Goal: Task Accomplishment & Management: Use online tool/utility

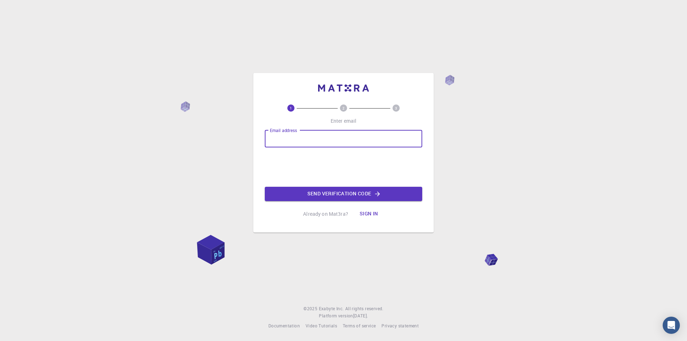
click at [296, 139] on div "Email address Email address" at bounding box center [343, 138] width 157 height 17
type input "[EMAIL_ADDRESS][DOMAIN_NAME]"
click at [344, 194] on button "Send verification code" at bounding box center [343, 194] width 157 height 14
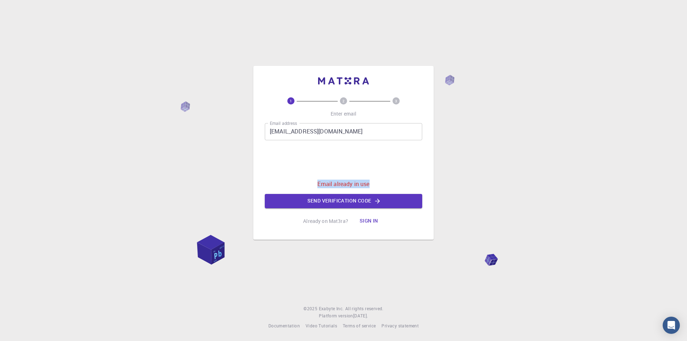
drag, startPoint x: 370, startPoint y: 183, endPoint x: 311, endPoint y: 185, distance: 59.4
click at [311, 185] on div "Email address [EMAIL_ADDRESS][DOMAIN_NAME] Email address 0cAFcWeA6Jx6AIrrHvEJU6…" at bounding box center [343, 165] width 157 height 85
click at [407, 174] on div "Email address [EMAIL_ADDRESS][DOMAIN_NAME] Email address 0cAFcWeA6Jx6AIrrHvEJU6…" at bounding box center [343, 165] width 157 height 85
click at [373, 219] on button "Sign in" at bounding box center [369, 221] width 30 height 14
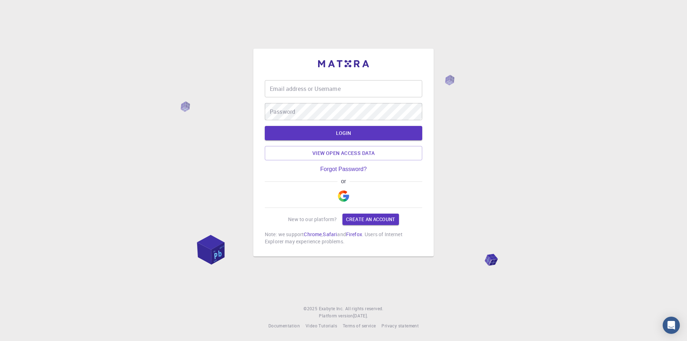
type input "[EMAIL_ADDRESS][DOMAIN_NAME]"
click at [349, 133] on button "LOGIN" at bounding box center [343, 133] width 157 height 14
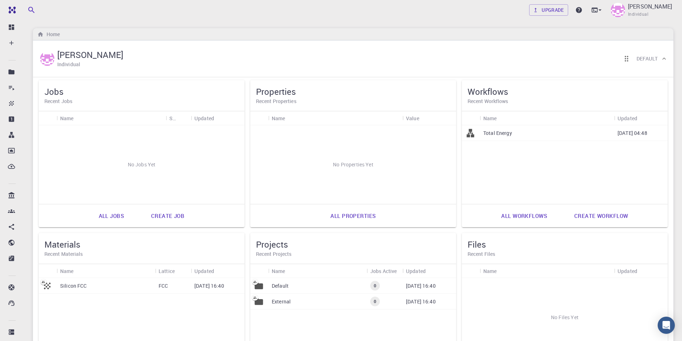
click at [164, 213] on link "Create job" at bounding box center [167, 215] width 49 height 17
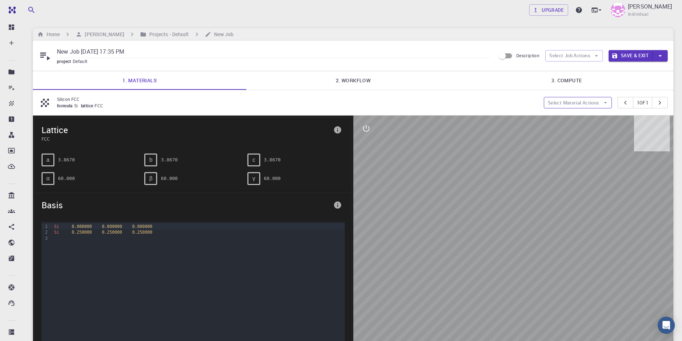
click at [593, 101] on button "Select Material Actions" at bounding box center [578, 102] width 68 height 11
click at [365, 81] on link "2. Workflow" at bounding box center [352, 80] width 213 height 19
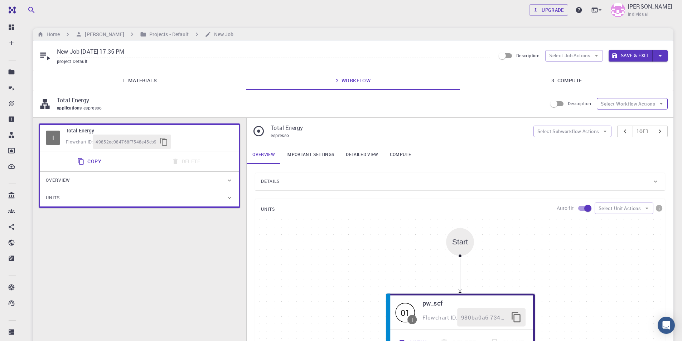
click at [632, 107] on button "Select Workflow Actions" at bounding box center [632, 103] width 71 height 11
click at [602, 130] on icon "button" at bounding box center [605, 131] width 6 height 6
click at [132, 179] on div "Overview" at bounding box center [136, 180] width 180 height 11
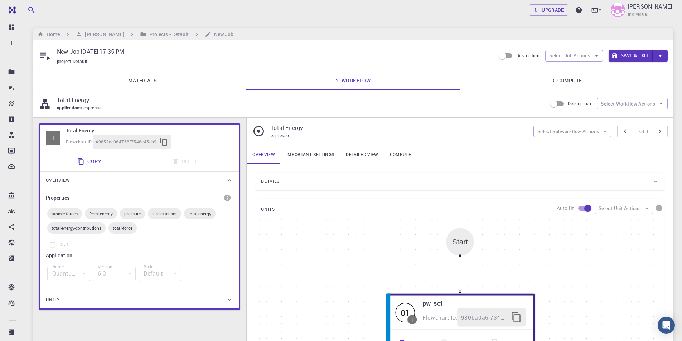
click at [281, 137] on span "espresso" at bounding box center [280, 135] width 18 height 6
click at [287, 137] on span "espresso" at bounding box center [280, 135] width 18 height 6
click at [147, 81] on link "1. Materials" at bounding box center [139, 80] width 213 height 19
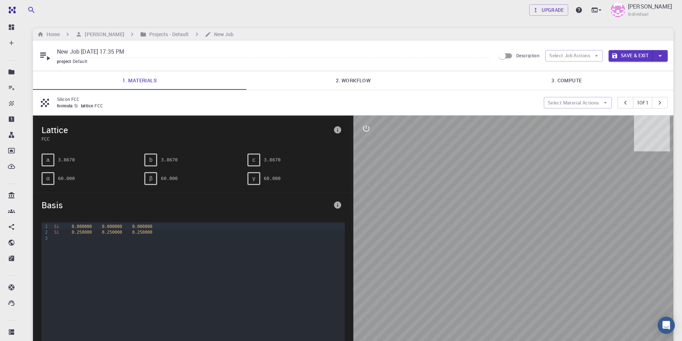
click at [44, 55] on icon at bounding box center [45, 57] width 10 height 8
click at [49, 59] on icon at bounding box center [45, 55] width 13 height 13
click at [596, 55] on icon "button" at bounding box center [596, 55] width 3 height 1
click at [588, 71] on span "Select parent" at bounding box center [580, 70] width 34 height 7
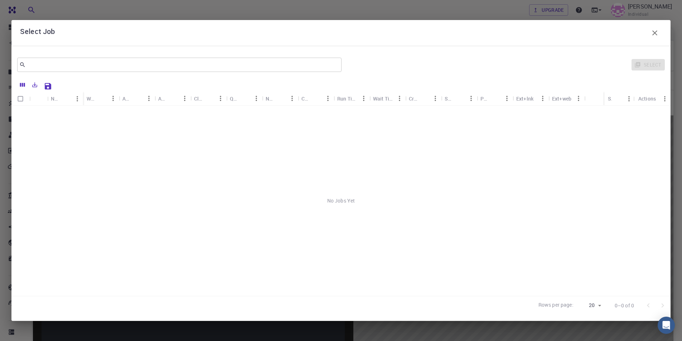
click at [657, 31] on icon "button" at bounding box center [654, 33] width 9 height 9
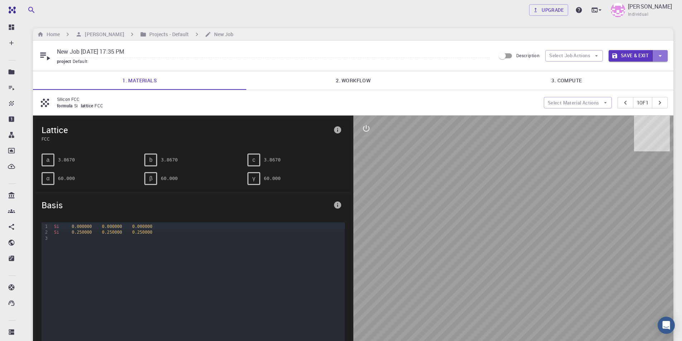
click at [661, 55] on icon "button" at bounding box center [660, 56] width 8 height 8
click at [661, 55] on div at bounding box center [341, 170] width 682 height 341
click at [588, 104] on button "Select Material Actions" at bounding box center [578, 102] width 68 height 11
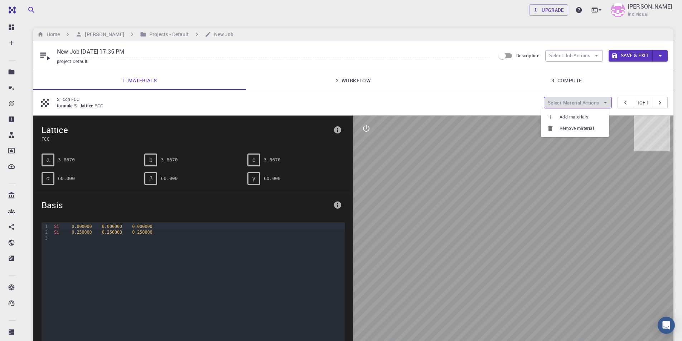
click at [588, 104] on button "Select Material Actions" at bounding box center [578, 102] width 68 height 11
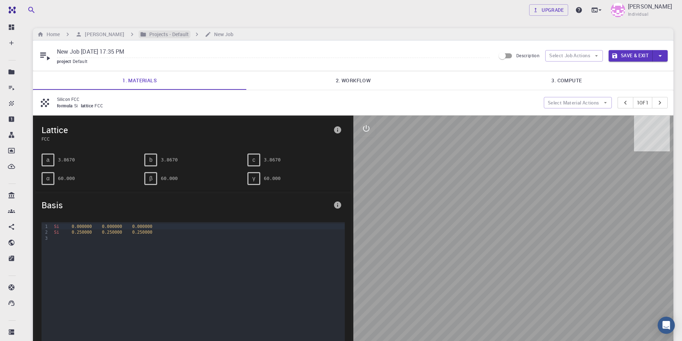
click at [178, 35] on h6 "Projects - Default" at bounding box center [167, 34] width 43 height 8
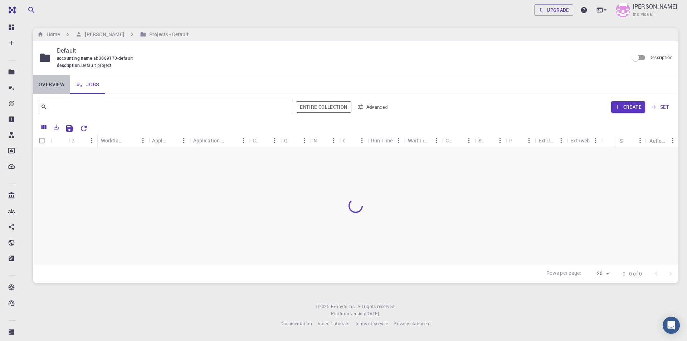
click at [57, 85] on link "Overview" at bounding box center [51, 84] width 37 height 19
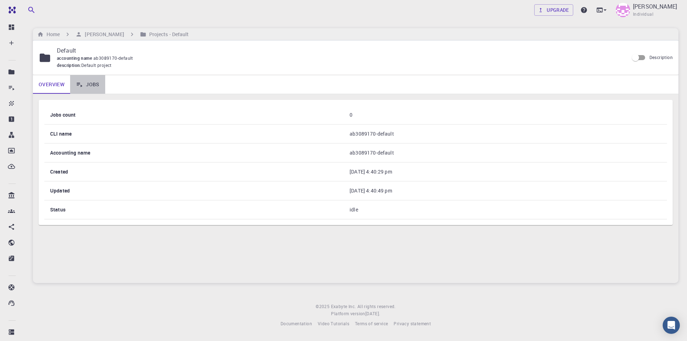
click at [95, 80] on link "Jobs" at bounding box center [87, 84] width 35 height 19
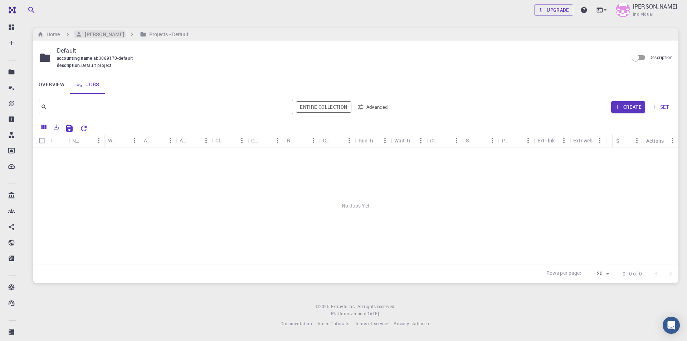
click at [115, 33] on h6 "[PERSON_NAME]" at bounding box center [103, 34] width 42 height 8
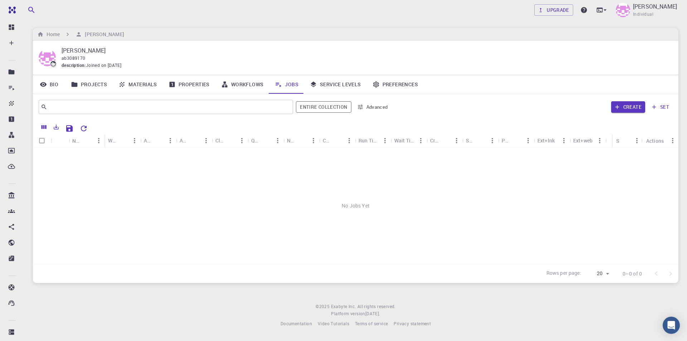
click at [55, 83] on link "Bio" at bounding box center [49, 84] width 32 height 19
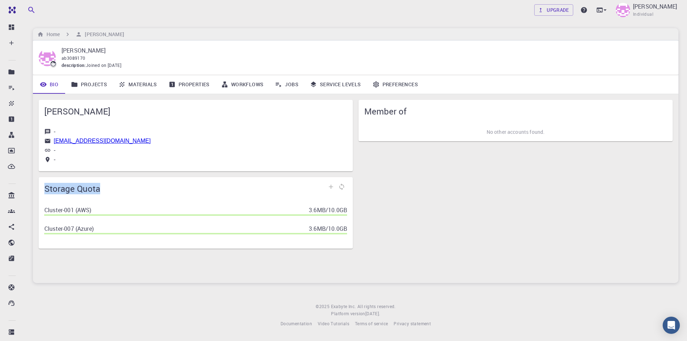
drag, startPoint x: 44, startPoint y: 188, endPoint x: 117, endPoint y: 187, distance: 73.0
click at [117, 187] on span "Storage Quota" at bounding box center [184, 188] width 281 height 11
click at [201, 189] on span "Storage Quota" at bounding box center [184, 188] width 281 height 11
click at [240, 184] on span "Storage Quota" at bounding box center [184, 188] width 281 height 11
click at [96, 82] on link "Projects" at bounding box center [89, 84] width 48 height 19
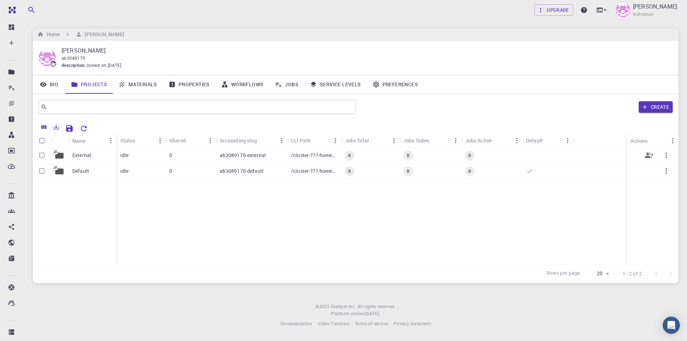
click at [98, 156] on div "External" at bounding box center [93, 156] width 48 height 16
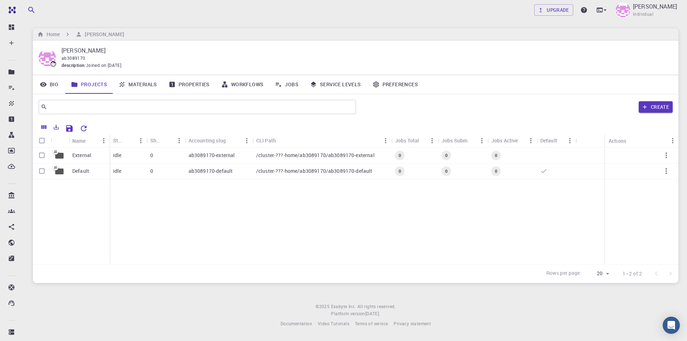
click at [201, 85] on link "Properties" at bounding box center [189, 84] width 53 height 19
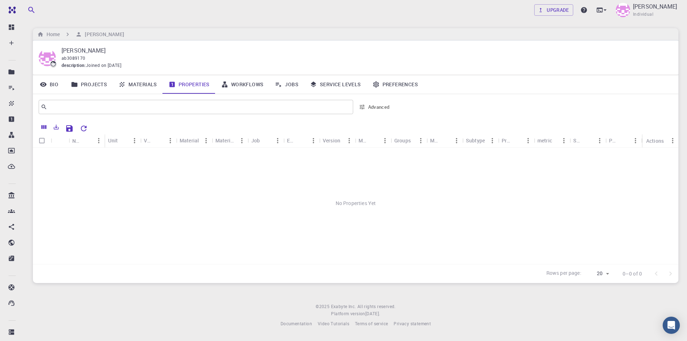
click at [251, 83] on link "Workflows" at bounding box center [242, 84] width 54 height 19
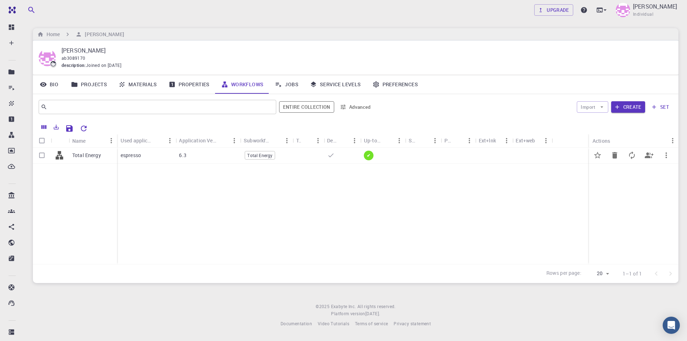
click at [131, 155] on p "espresso" at bounding box center [131, 155] width 20 height 7
click at [42, 156] on input "Select row" at bounding box center [42, 156] width 14 height 14
checkbox input "true"
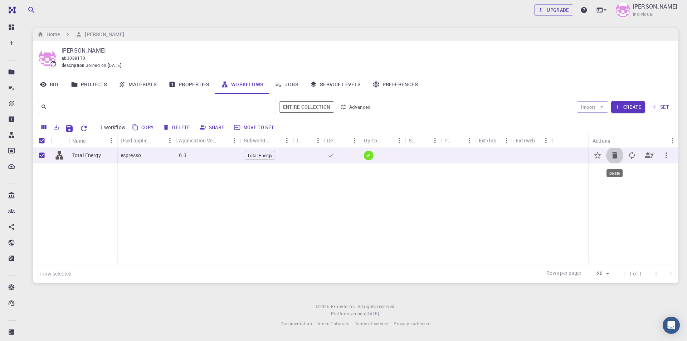
click at [613, 158] on icon "Delete" at bounding box center [614, 155] width 5 height 6
click at [614, 154] on icon "Delete" at bounding box center [614, 155] width 9 height 9
click at [287, 86] on link "Jobs" at bounding box center [286, 84] width 35 height 19
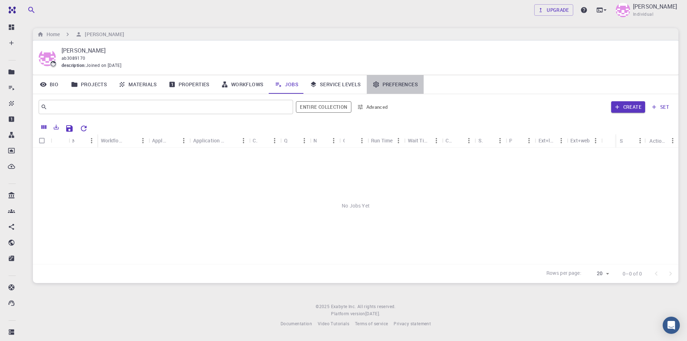
click at [386, 83] on link "Preferences" at bounding box center [395, 84] width 57 height 19
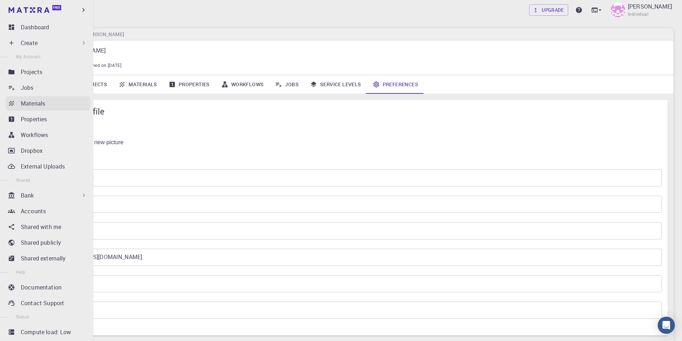
click at [21, 100] on p "Materials" at bounding box center [33, 103] width 24 height 9
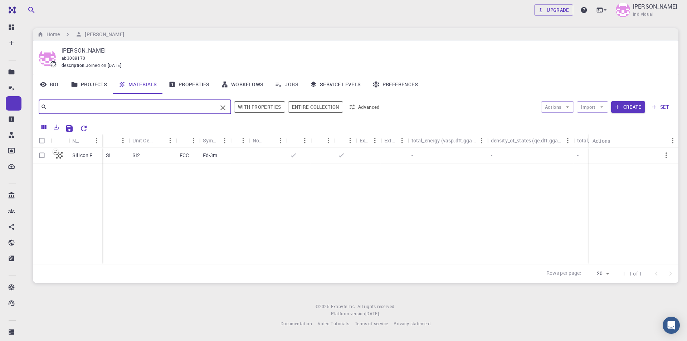
click at [111, 105] on input "text" at bounding box center [132, 107] width 170 height 10
type input "NiO"
click at [222, 106] on icon "Clear" at bounding box center [223, 107] width 9 height 9
click at [42, 155] on input "Select row" at bounding box center [42, 156] width 14 height 14
checkbox input "true"
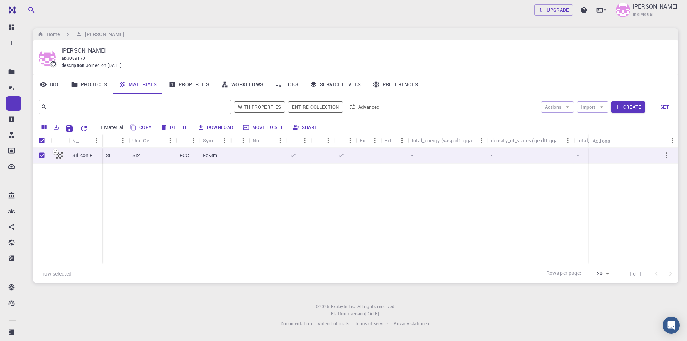
click at [178, 127] on button "Delete" at bounding box center [175, 127] width 32 height 11
checkbox input "false"
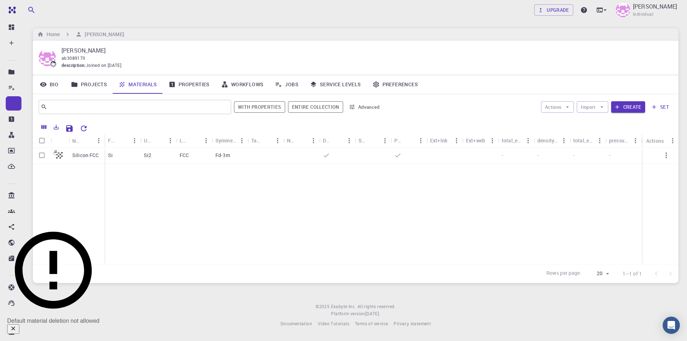
click at [100, 183] on div "Silicon FCC" at bounding box center [69, 206] width 72 height 116
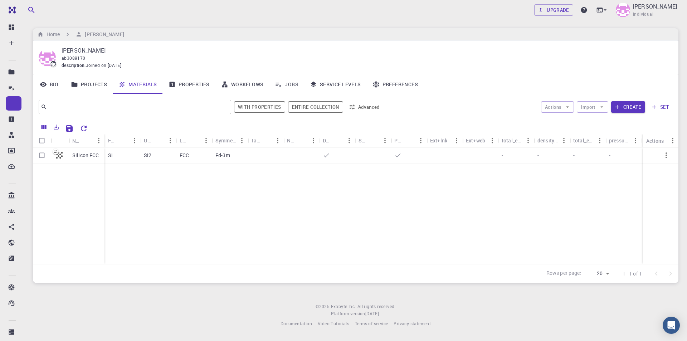
click at [100, 84] on link "Projects" at bounding box center [89, 84] width 48 height 19
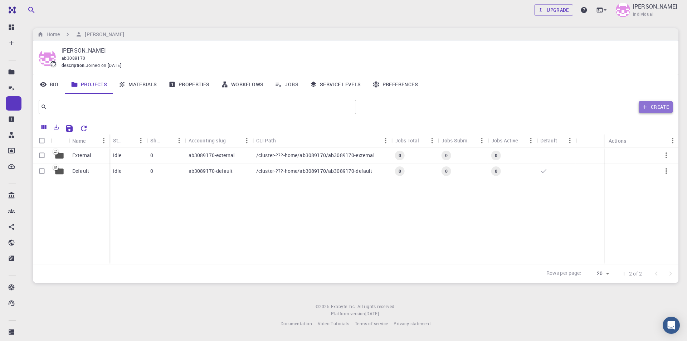
click at [667, 107] on button "Create" at bounding box center [656, 106] width 34 height 11
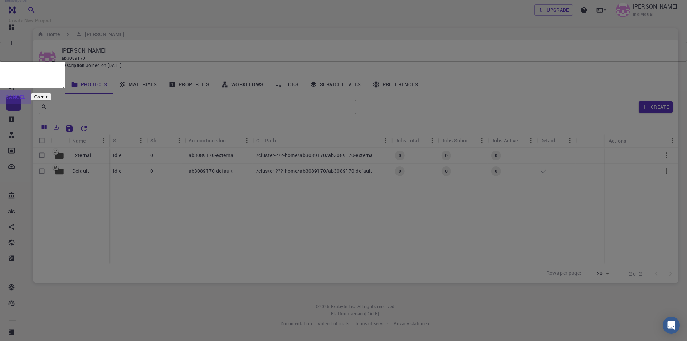
click at [31, 104] on button "Cancel" at bounding box center [15, 97] width 31 height 14
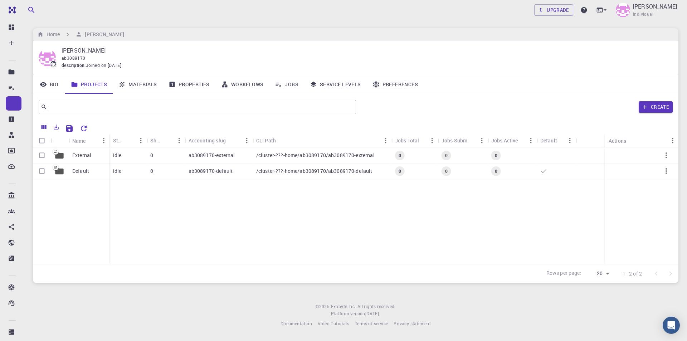
click at [203, 84] on link "Properties" at bounding box center [189, 84] width 53 height 19
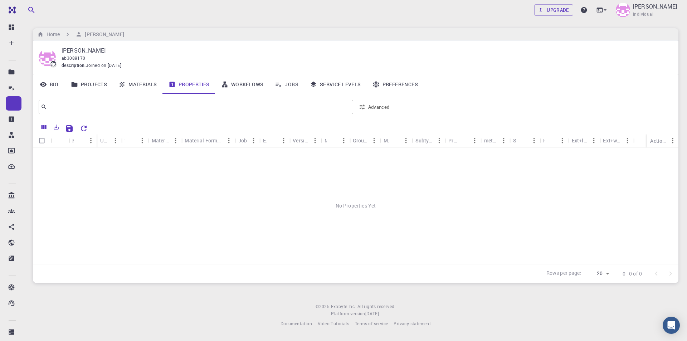
click at [106, 140] on div "Unit" at bounding box center [105, 140] width 10 height 14
click at [117, 140] on icon "Menu" at bounding box center [115, 141] width 8 height 8
click at [606, 9] on icon at bounding box center [605, 9] width 7 height 7
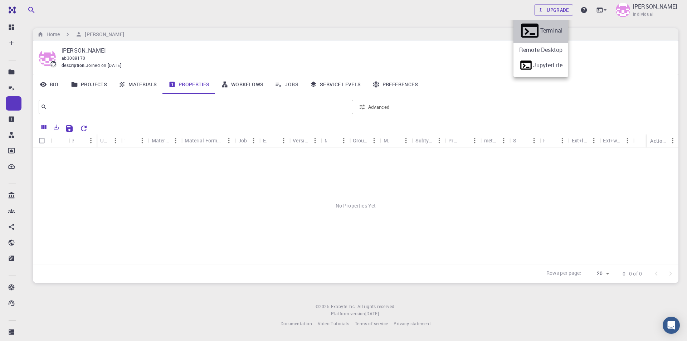
click at [547, 31] on div "Terminal" at bounding box center [551, 30] width 22 height 9
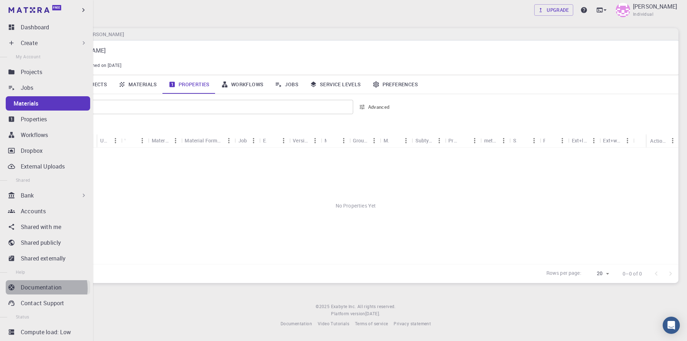
click at [44, 288] on p "Documentation" at bounding box center [41, 287] width 41 height 9
click at [30, 43] on p "Create" at bounding box center [29, 43] width 17 height 9
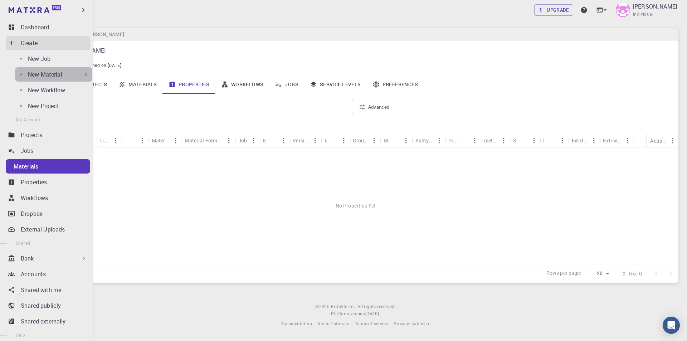
click at [71, 76] on div "New Material" at bounding box center [59, 74] width 62 height 9
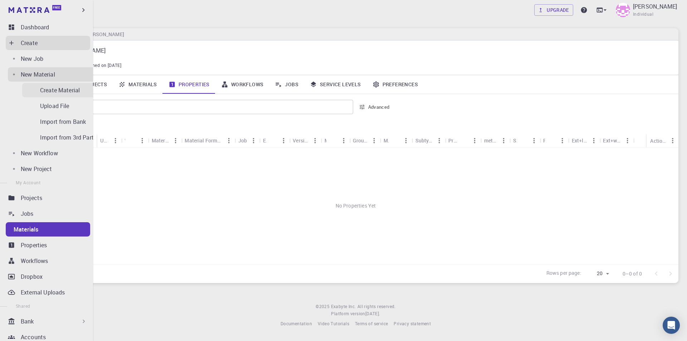
click at [64, 89] on div "Create Material" at bounding box center [68, 90] width 57 height 9
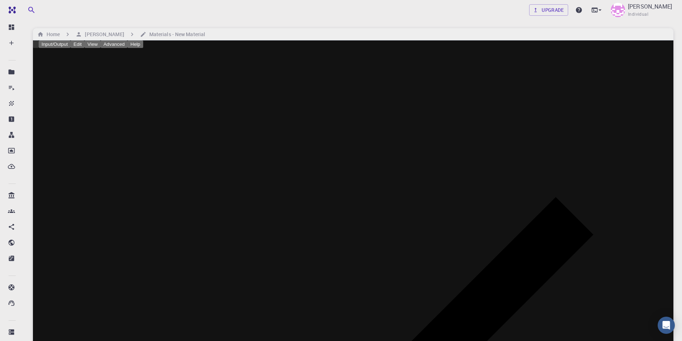
click at [70, 46] on button "Input/Output" at bounding box center [55, 44] width 32 height 8
click at [104, 47] on div at bounding box center [341, 170] width 682 height 341
click at [84, 48] on button "Edit" at bounding box center [77, 44] width 14 height 8
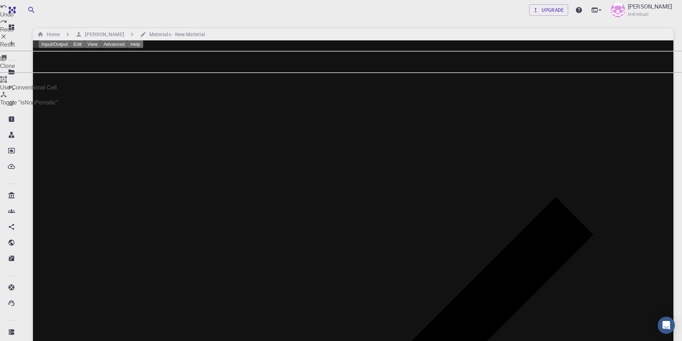
click at [105, 49] on div at bounding box center [341, 170] width 682 height 341
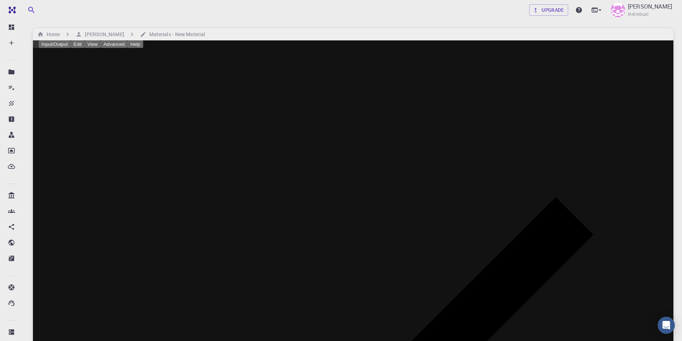
click at [84, 48] on button "Edit" at bounding box center [77, 44] width 14 height 8
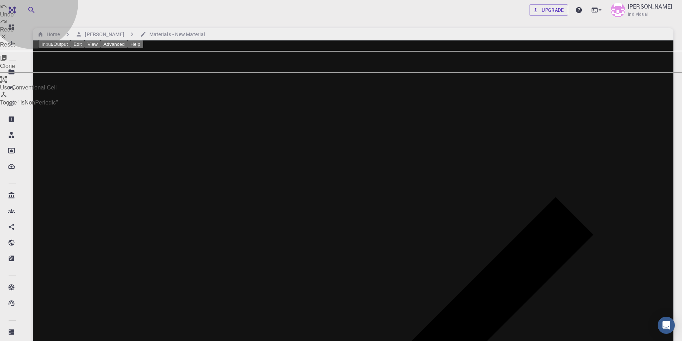
click at [128, 69] on li "Clone" at bounding box center [341, 61] width 682 height 15
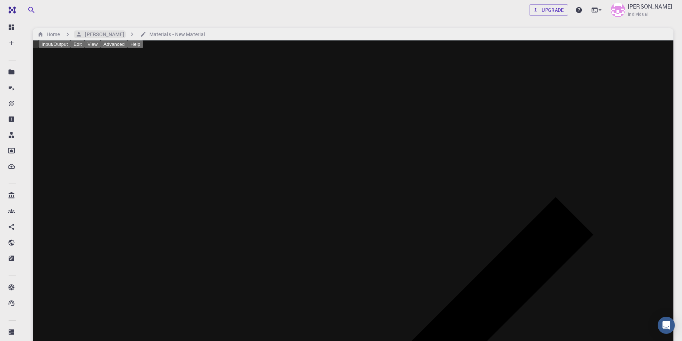
click at [110, 33] on h6 "[PERSON_NAME]" at bounding box center [103, 34] width 42 height 8
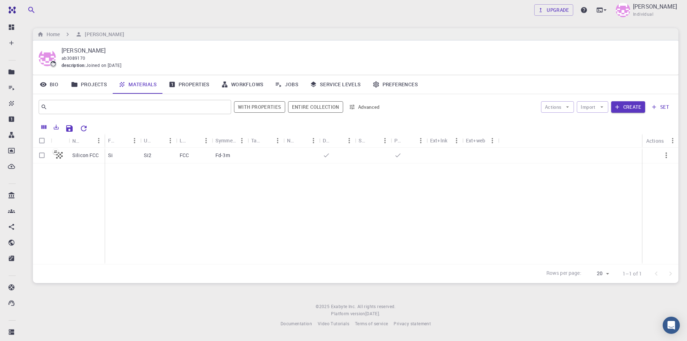
click at [204, 156] on div "FCC" at bounding box center [194, 156] width 36 height 16
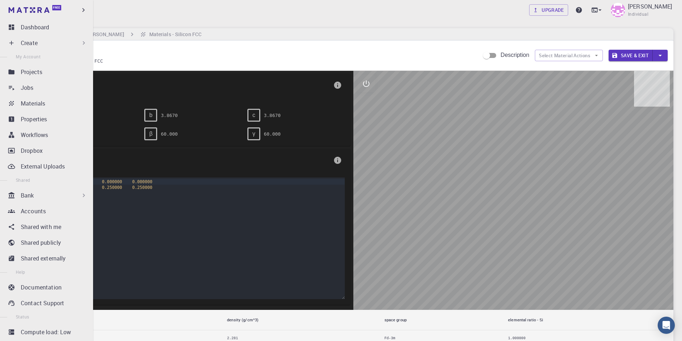
click at [66, 40] on div "Create" at bounding box center [54, 43] width 67 height 9
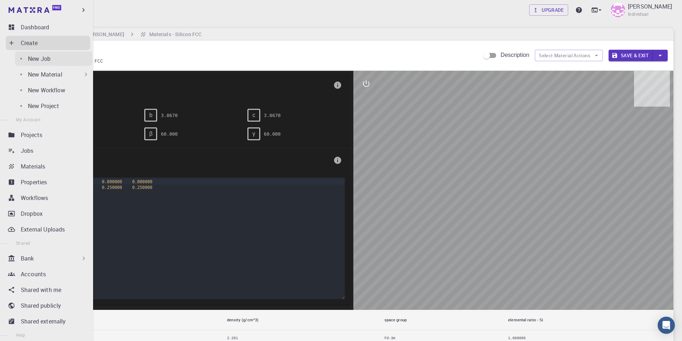
click at [49, 59] on div "New Job" at bounding box center [60, 58] width 64 height 9
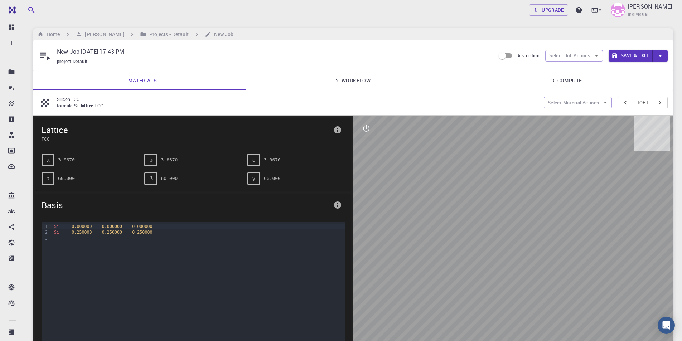
click at [357, 80] on link "2. Workflow" at bounding box center [352, 80] width 213 height 19
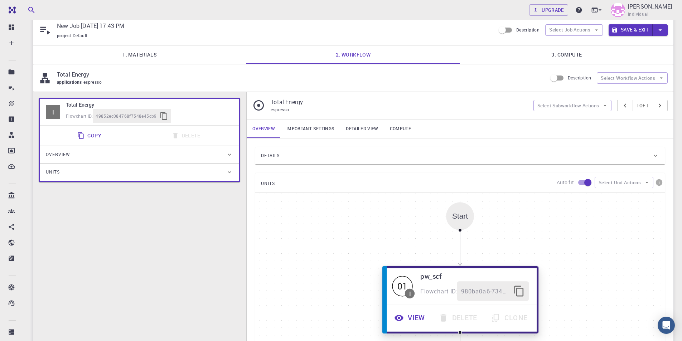
scroll to position [4, 0]
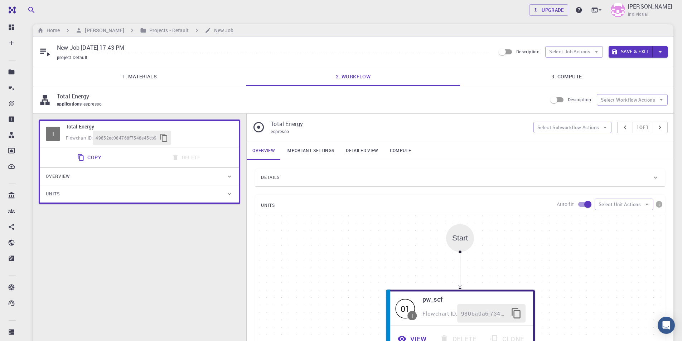
click at [320, 149] on link "Important settings" at bounding box center [310, 150] width 59 height 19
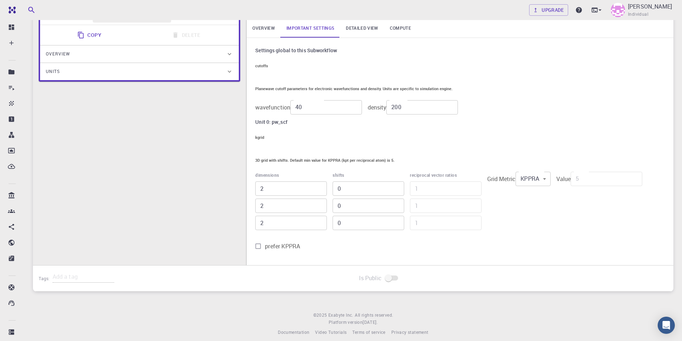
scroll to position [0, 0]
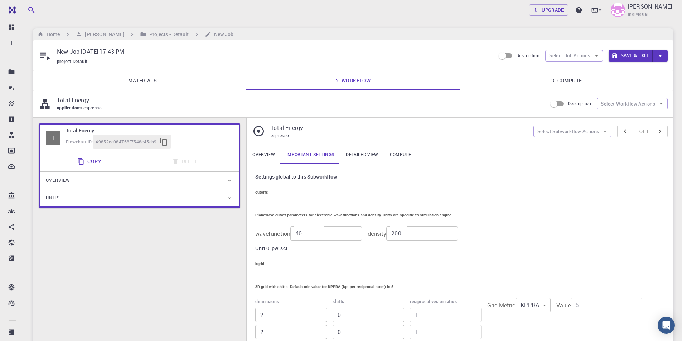
click at [261, 157] on link "Overview" at bounding box center [264, 154] width 34 height 19
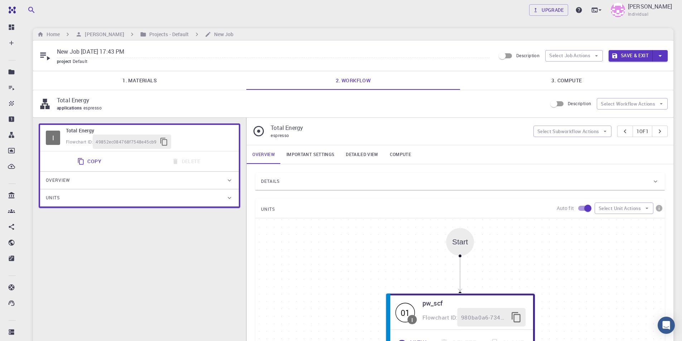
click at [289, 135] on span "espresso" at bounding box center [280, 135] width 18 height 6
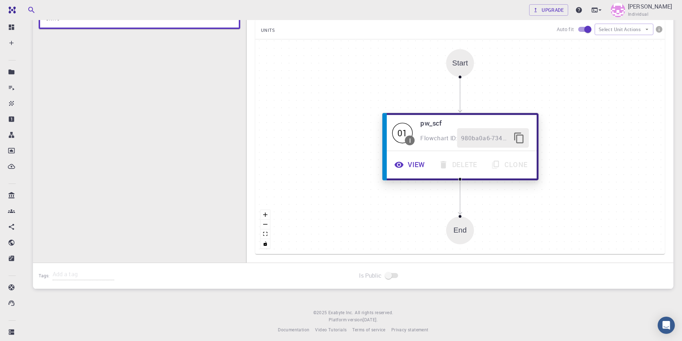
click at [431, 122] on h6 "pw_scf" at bounding box center [474, 123] width 108 height 11
click at [409, 168] on button "View" at bounding box center [410, 165] width 44 height 20
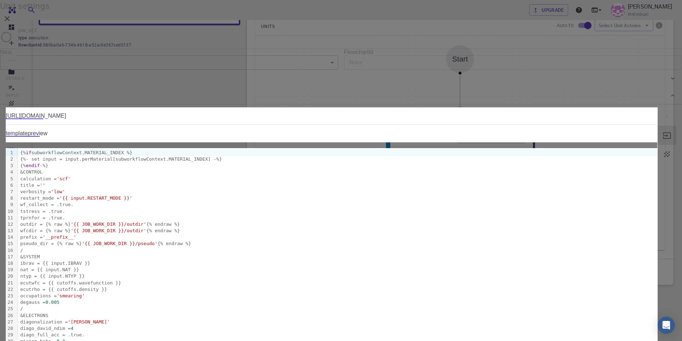
scroll to position [0, 0]
click at [437, 84] on div "Details" at bounding box center [337, 78] width 663 height 11
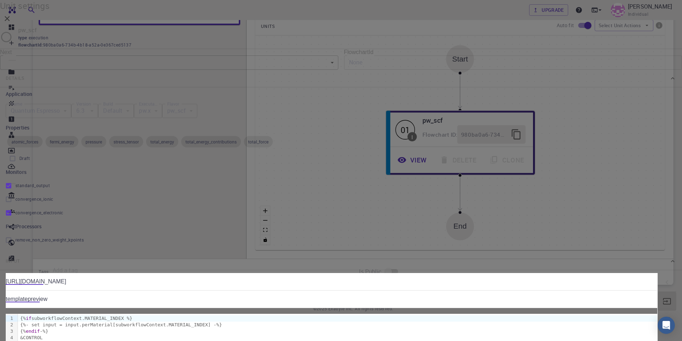
click at [437, 84] on div "Details" at bounding box center [337, 78] width 663 height 11
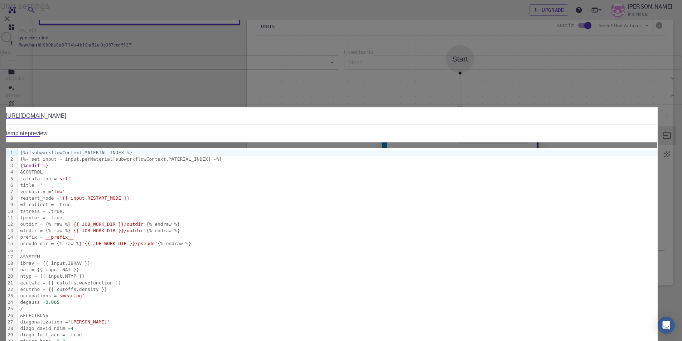
drag, startPoint x: 552, startPoint y: 23, endPoint x: 443, endPoint y: 143, distance: 162.4
click at [10, 21] on icon "button" at bounding box center [7, 18] width 5 height 5
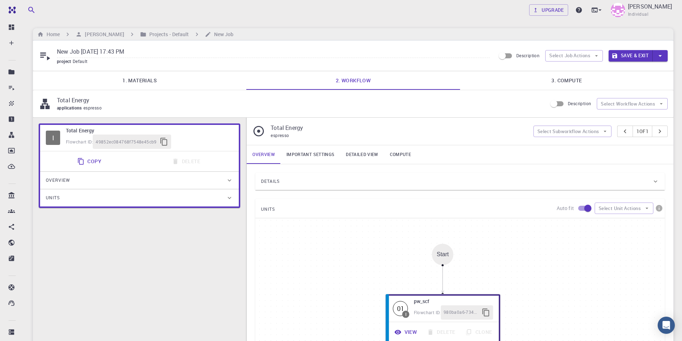
click at [307, 157] on link "Important settings" at bounding box center [310, 154] width 59 height 19
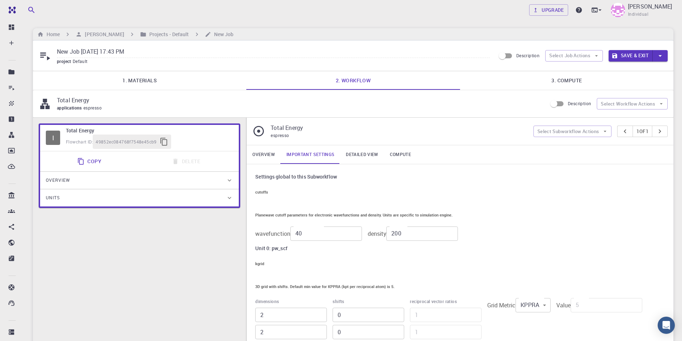
click at [352, 154] on link "Detailed view" at bounding box center [362, 154] width 44 height 19
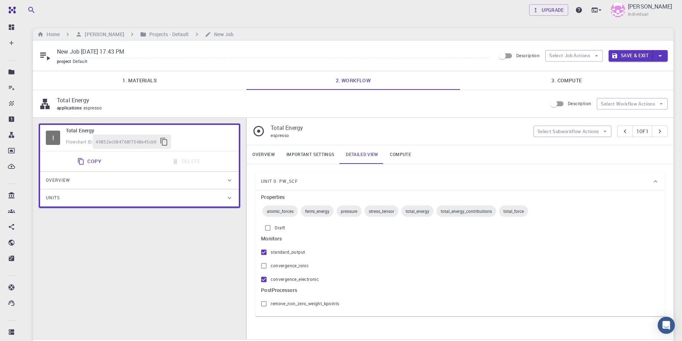
click at [396, 157] on link "Compute" at bounding box center [400, 154] width 33 height 19
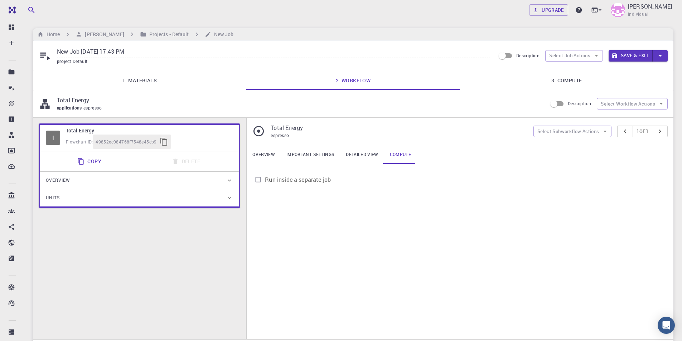
click at [93, 176] on div "Overview" at bounding box center [136, 180] width 180 height 11
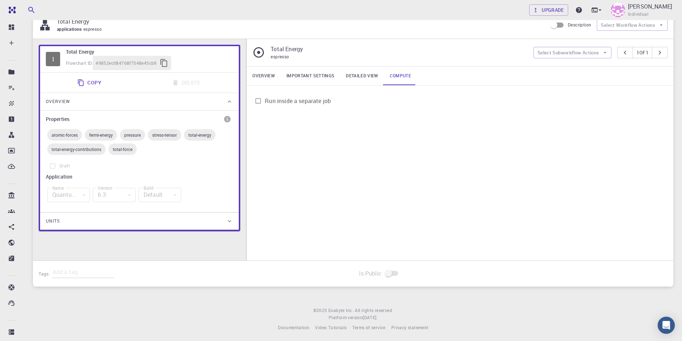
scroll to position [81, 0]
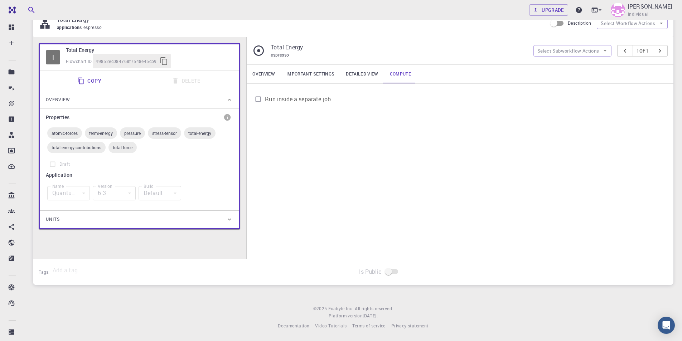
click at [113, 215] on div "Units" at bounding box center [136, 219] width 180 height 11
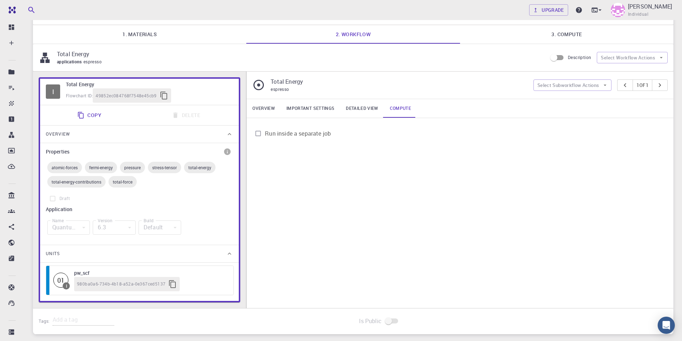
scroll to position [0, 0]
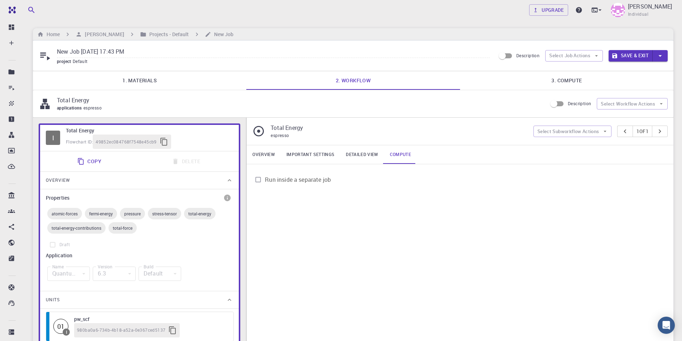
click at [570, 84] on link "3. Compute" at bounding box center [566, 80] width 213 height 19
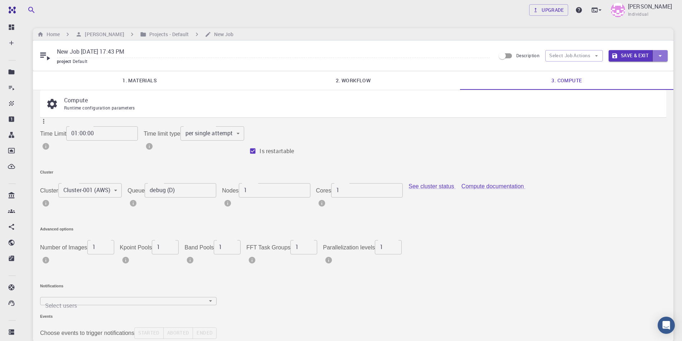
click at [660, 54] on icon "button" at bounding box center [660, 56] width 8 height 8
click at [660, 54] on div at bounding box center [341, 170] width 682 height 341
click at [583, 56] on button "Select Job Actions" at bounding box center [574, 55] width 58 height 11
click at [583, 95] on span "Select workflow" at bounding box center [580, 92] width 34 height 7
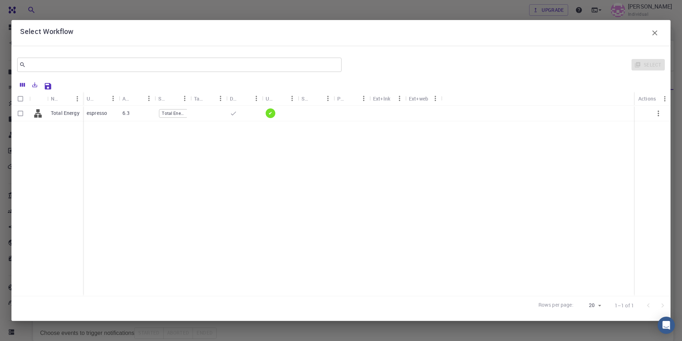
click at [97, 113] on p "espresso" at bounding box center [97, 112] width 20 height 7
checkbox input "true"
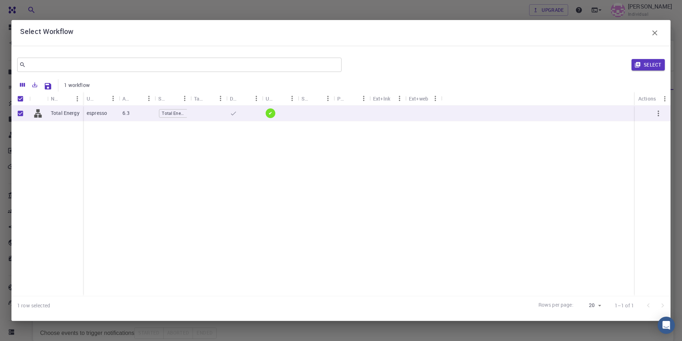
click at [97, 113] on p "espresso" at bounding box center [97, 112] width 20 height 7
checkbox input "false"
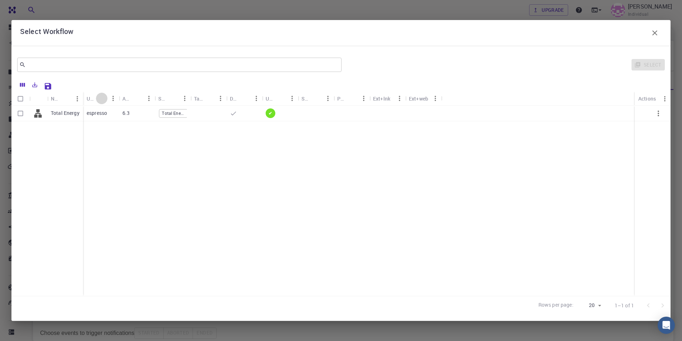
click at [102, 98] on icon "Sort" at bounding box center [102, 98] width 8 height 8
click at [113, 99] on icon "Menu" at bounding box center [113, 98] width 8 height 8
click at [656, 35] on icon "button" at bounding box center [654, 33] width 9 height 9
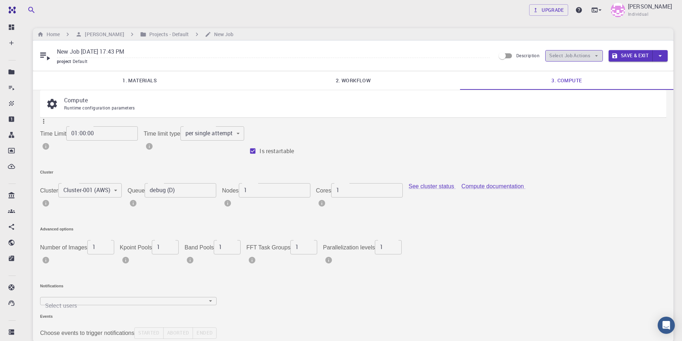
click at [596, 54] on icon "button" at bounding box center [596, 56] width 6 height 6
click at [586, 69] on span "Select parent" at bounding box center [580, 70] width 34 height 7
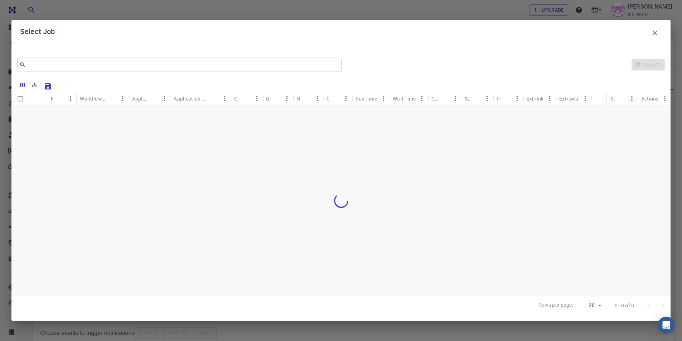
click at [656, 32] on icon "button" at bounding box center [654, 33] width 9 height 9
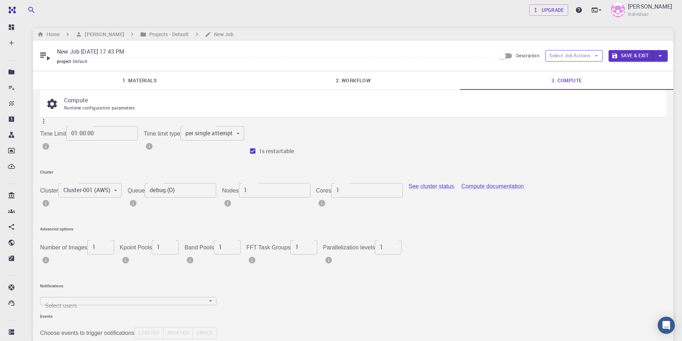
click at [597, 57] on icon "button" at bounding box center [596, 56] width 6 height 6
click at [580, 93] on span "Select workflow" at bounding box center [580, 92] width 34 height 7
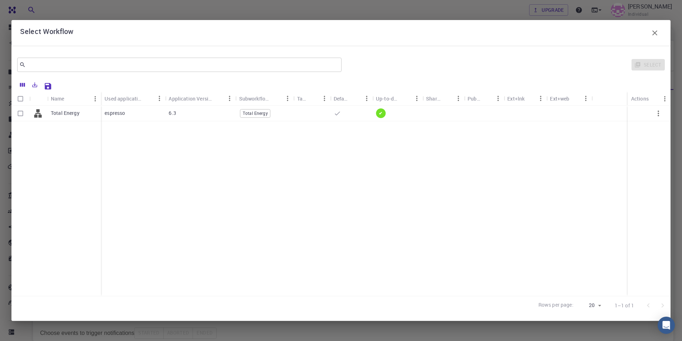
click at [651, 33] on icon "button" at bounding box center [654, 33] width 9 height 9
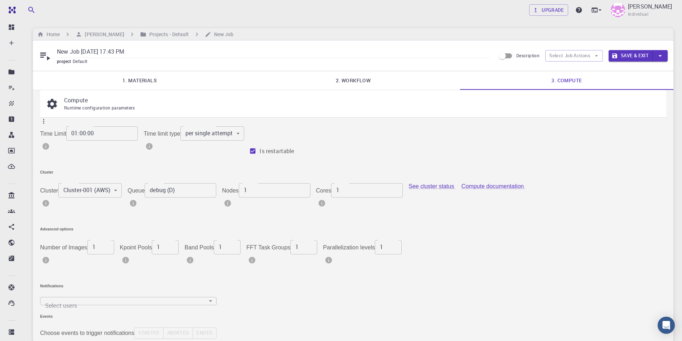
click at [46, 56] on icon at bounding box center [45, 55] width 13 height 13
click at [54, 59] on div "New Job [DATE] 17:43 PM project Default" at bounding box center [267, 55] width 457 height 19
click at [63, 65] on div "project Default" at bounding box center [273, 61] width 433 height 7
click at [42, 56] on icon at bounding box center [45, 55] width 13 height 13
click at [55, 104] on icon at bounding box center [52, 104] width 10 height 10
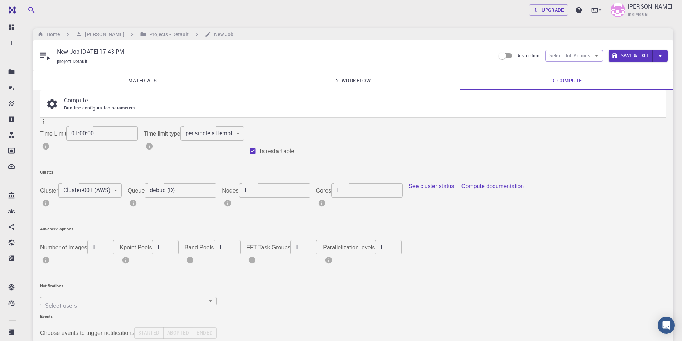
click at [83, 111] on span "Runtime configuration parameters" at bounding box center [99, 108] width 71 height 6
click at [408, 189] on link "See cluster status" at bounding box center [431, 186] width 47 height 6
click at [47, 118] on icon at bounding box center [43, 121] width 7 height 7
click at [59, 101] on div "Compute Runtime configuration parameters" at bounding box center [353, 104] width 614 height 16
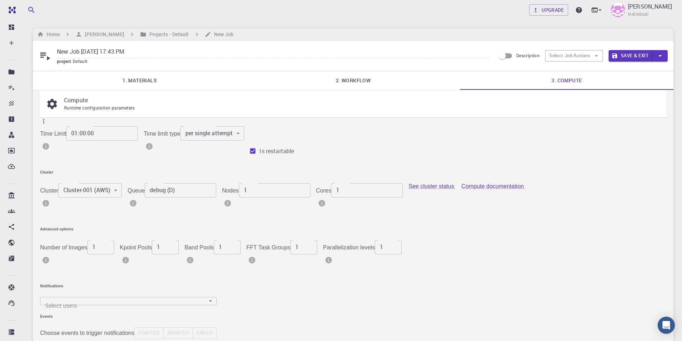
click at [68, 101] on p "Compute" at bounding box center [359, 100] width 590 height 9
click at [92, 106] on span "Runtime configuration parameters" at bounding box center [99, 108] width 71 height 6
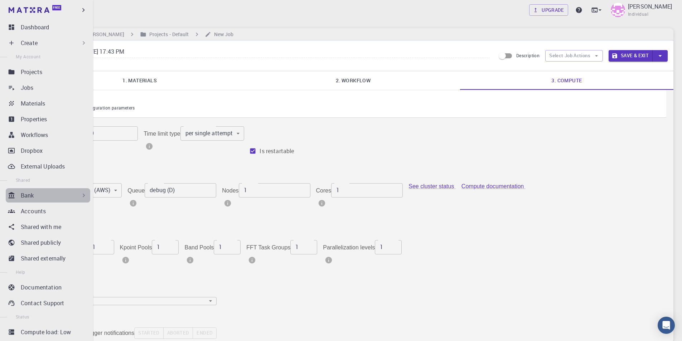
click at [82, 195] on icon at bounding box center [83, 195] width 7 height 7
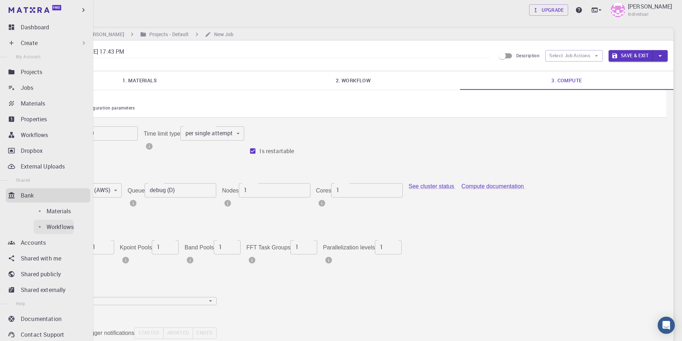
click at [47, 225] on p "Workflows" at bounding box center [60, 227] width 27 height 9
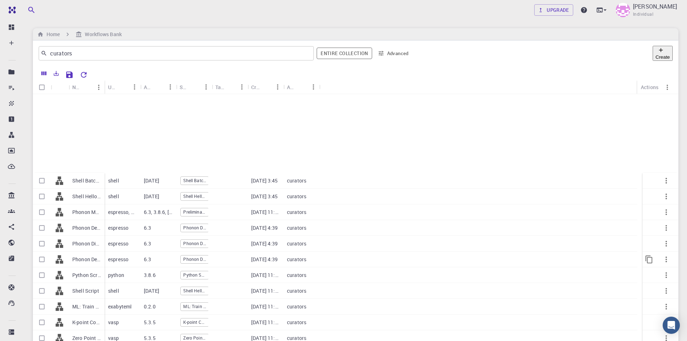
scroll to position [145, 0]
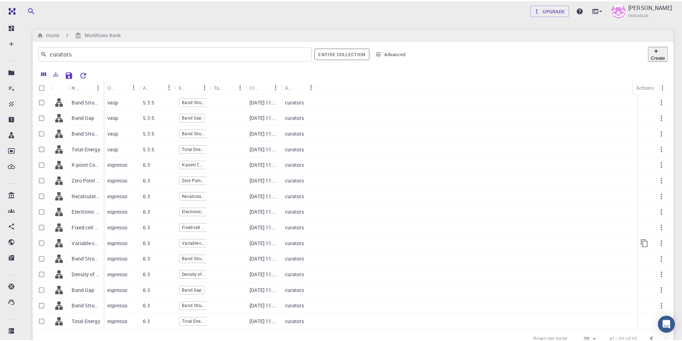
scroll to position [0, 0]
click at [87, 101] on p "Band Structure + Density of States" at bounding box center [86, 101] width 29 height 7
